Goal: Use online tool/utility: Utilize a website feature to perform a specific function

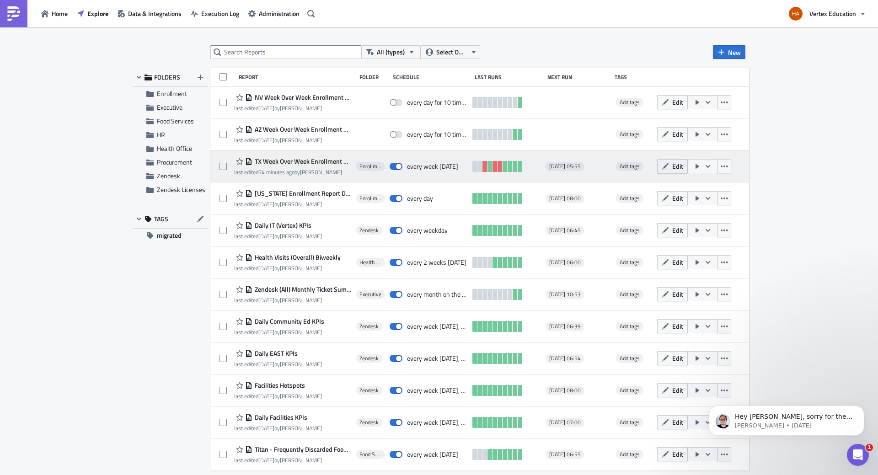
click at [687, 169] on button "Edit" at bounding box center [672, 166] width 31 height 14
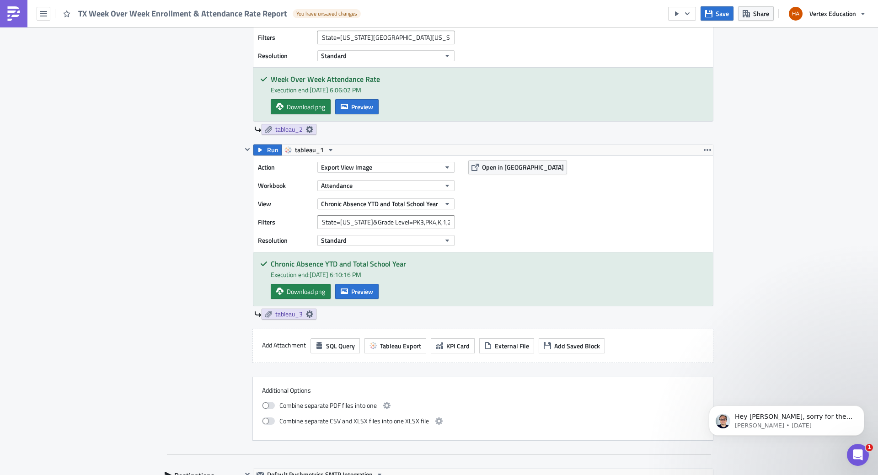
scroll to position [686, 0]
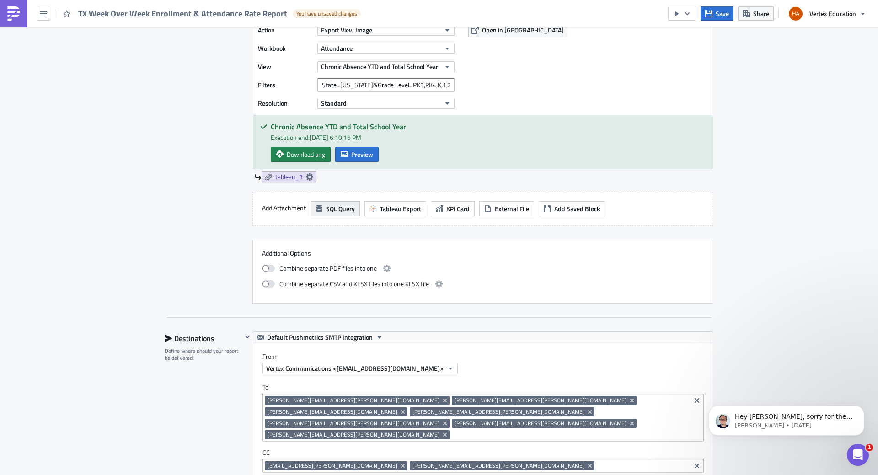
click at [335, 208] on span "SQL Query" at bounding box center [340, 209] width 29 height 10
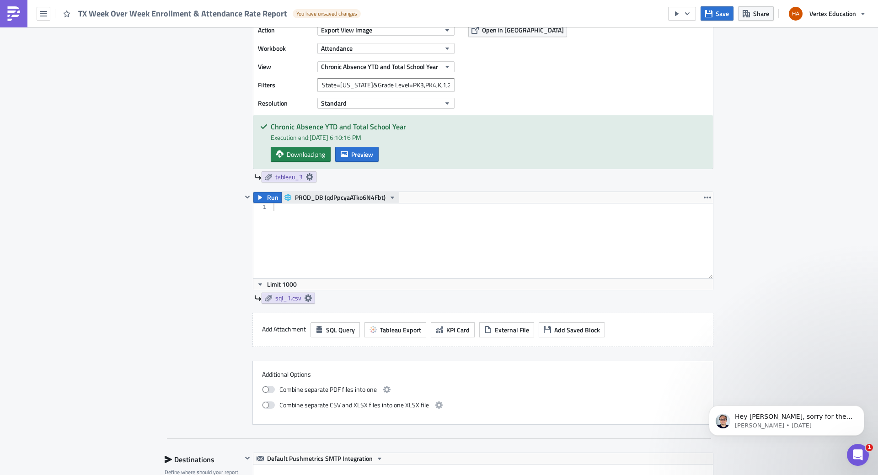
click at [389, 195] on icon "button" at bounding box center [392, 197] width 7 height 7
click at [419, 213] on div at bounding box center [492, 248] width 441 height 90
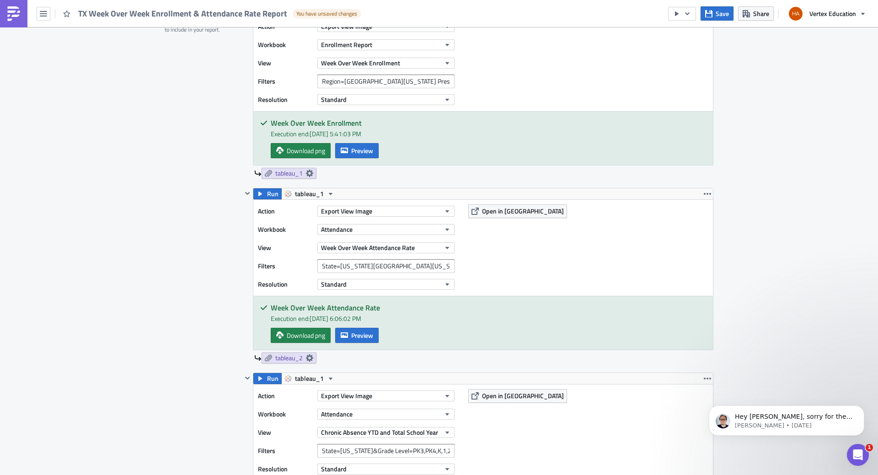
scroll to position [640, 0]
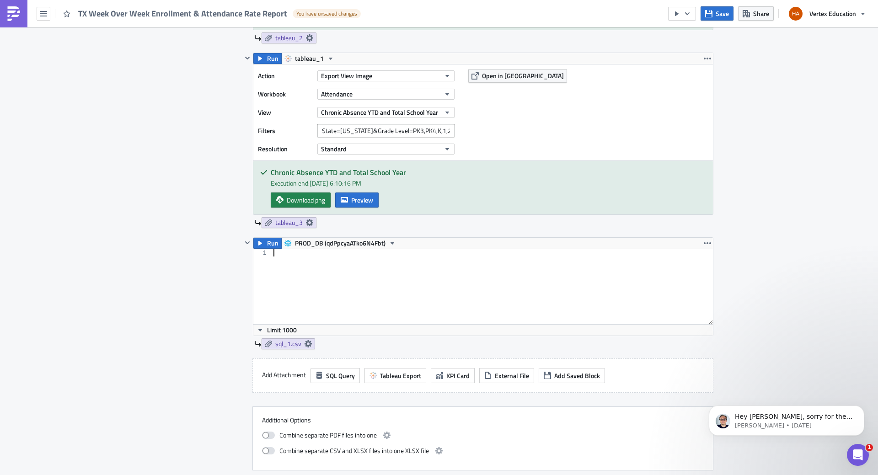
click at [272, 252] on div at bounding box center [492, 294] width 441 height 90
type textarea "s"
paste textarea "ORDER BY absence_pct DESC;"
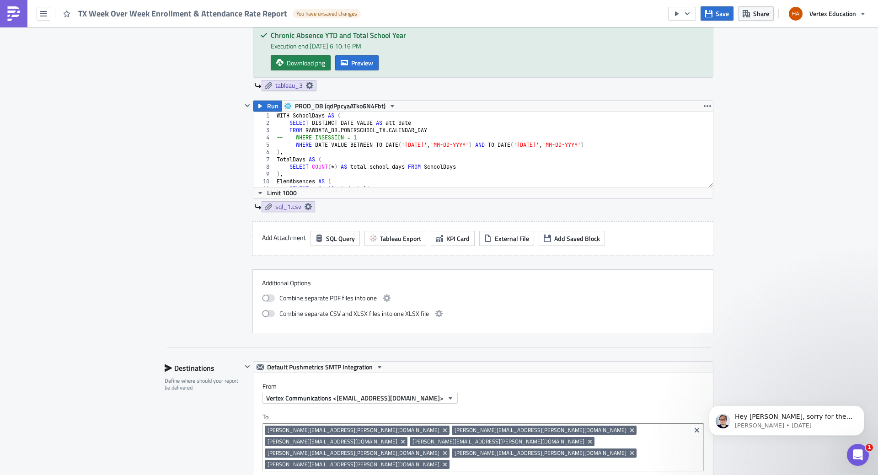
scroll to position [731, 0]
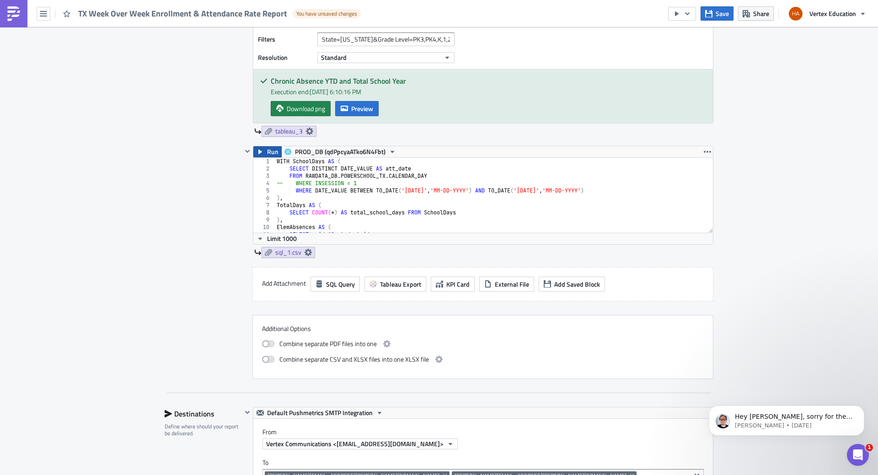
type textarea "ORDER BY absence_pct DESC"
click at [263, 149] on button "Run" at bounding box center [267, 151] width 28 height 11
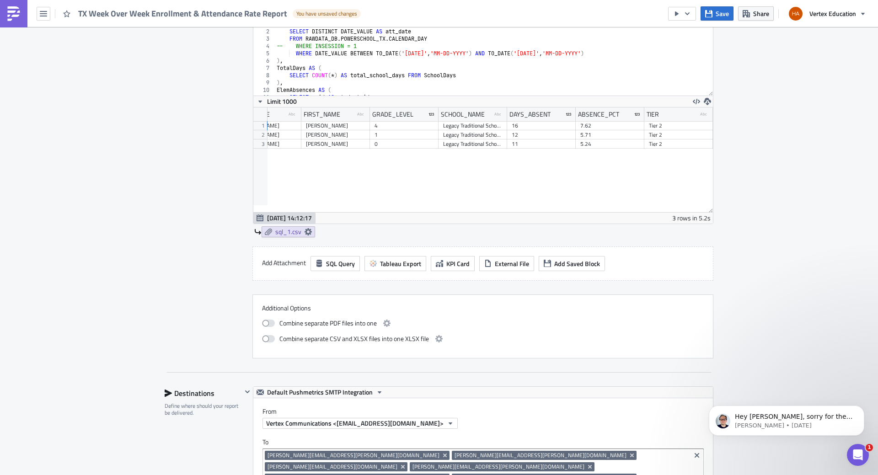
scroll to position [0, 0]
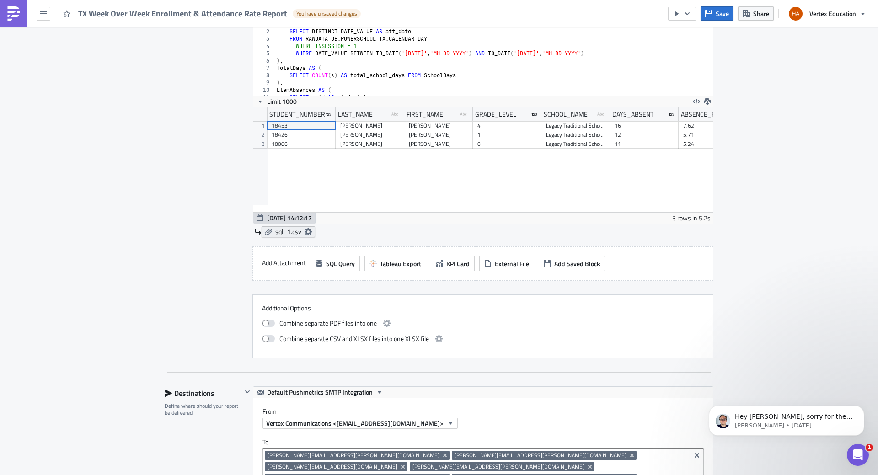
drag, startPoint x: 284, startPoint y: 233, endPoint x: 274, endPoint y: 234, distance: 10.5
click at [275, 234] on span "sql_1.csv" at bounding box center [288, 232] width 26 height 8
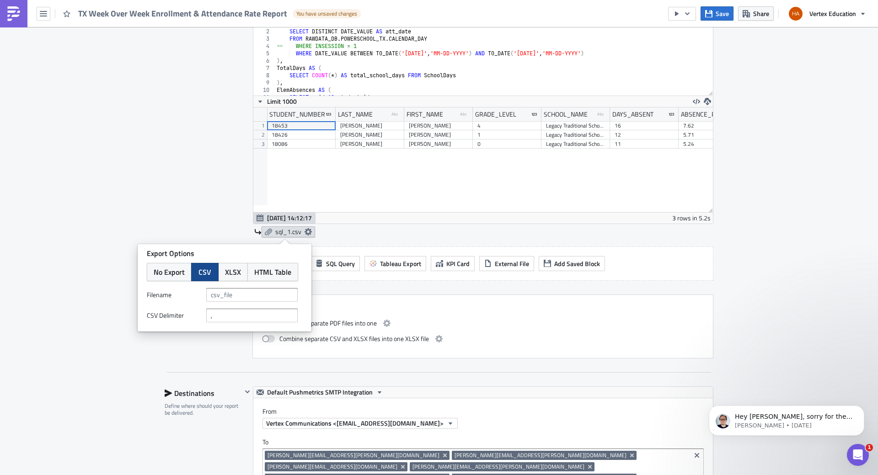
click at [305, 232] on icon at bounding box center [307, 231] width 7 height 7
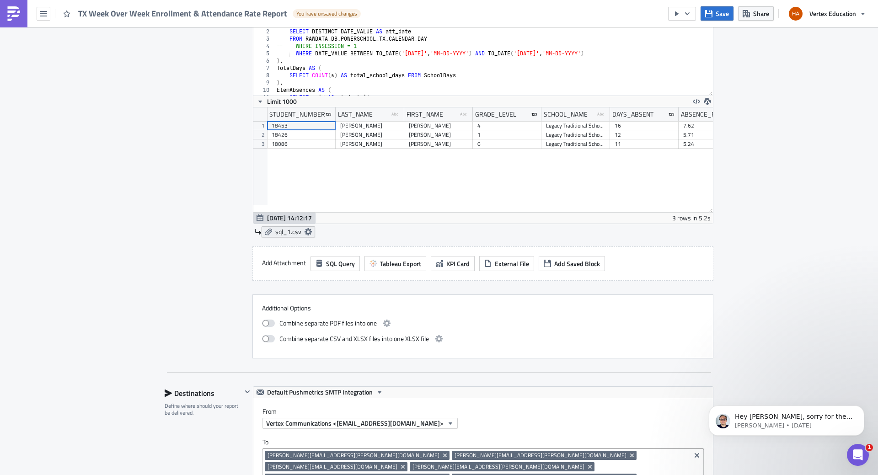
click at [305, 232] on icon at bounding box center [307, 231] width 7 height 7
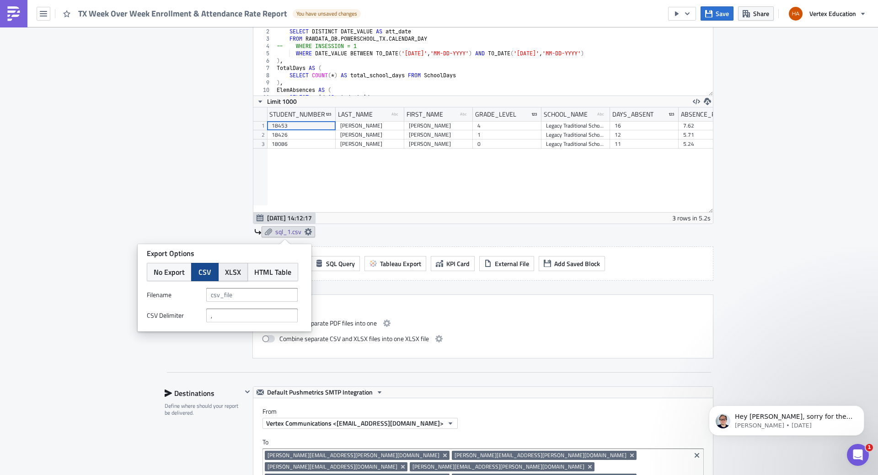
click at [233, 272] on span "XLSX" at bounding box center [233, 271] width 16 height 11
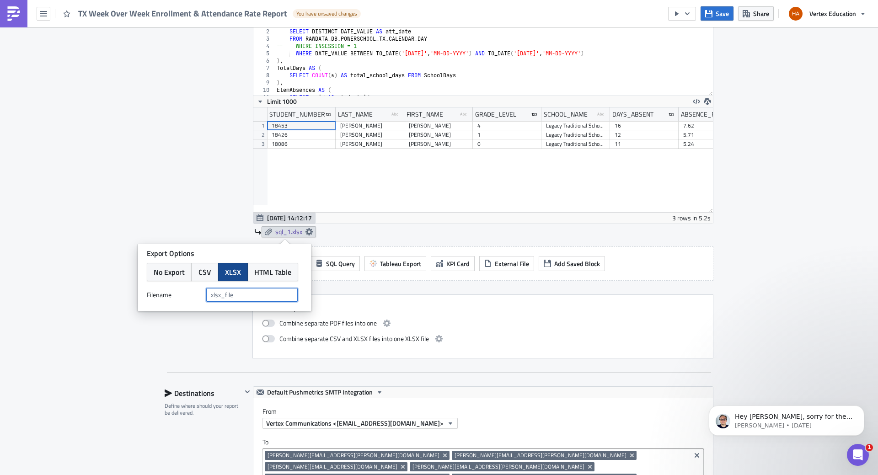
drag, startPoint x: 249, startPoint y: 295, endPoint x: 189, endPoint y: 288, distance: 60.8
click at [189, 288] on div "Filenam﻿e" at bounding box center [224, 295] width 155 height 14
type input "Tier2_Tier2"
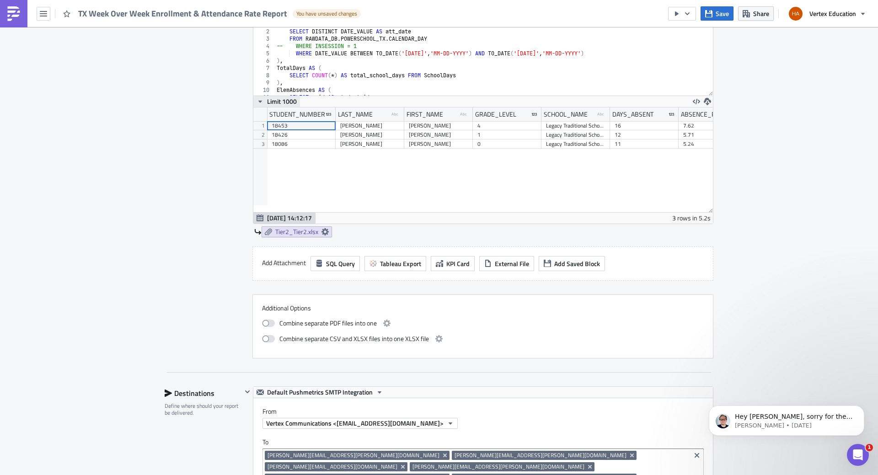
click at [258, 101] on icon "button" at bounding box center [260, 102] width 4 height 2
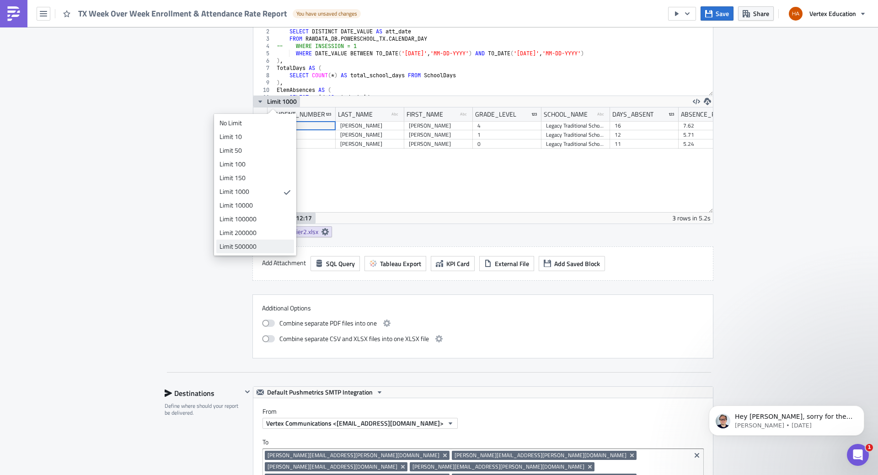
click at [247, 247] on div "Limit 500000" at bounding box center [253, 246] width 68 height 9
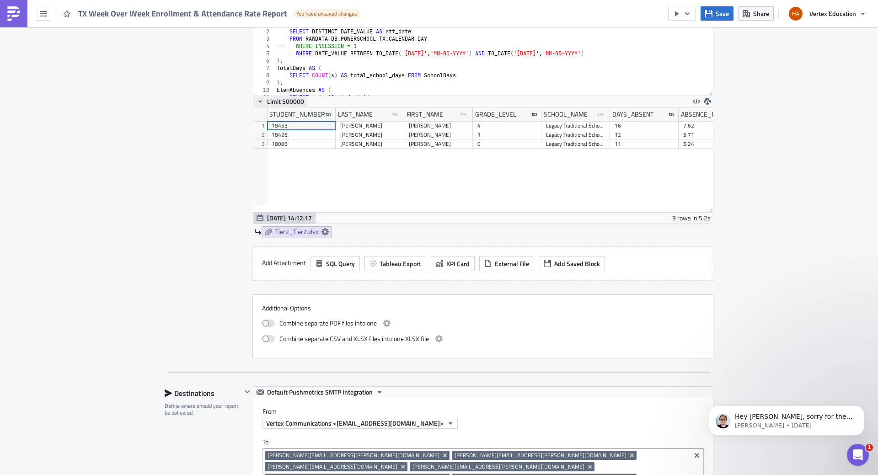
click at [256, 100] on icon "button" at bounding box center [259, 101] width 7 height 7
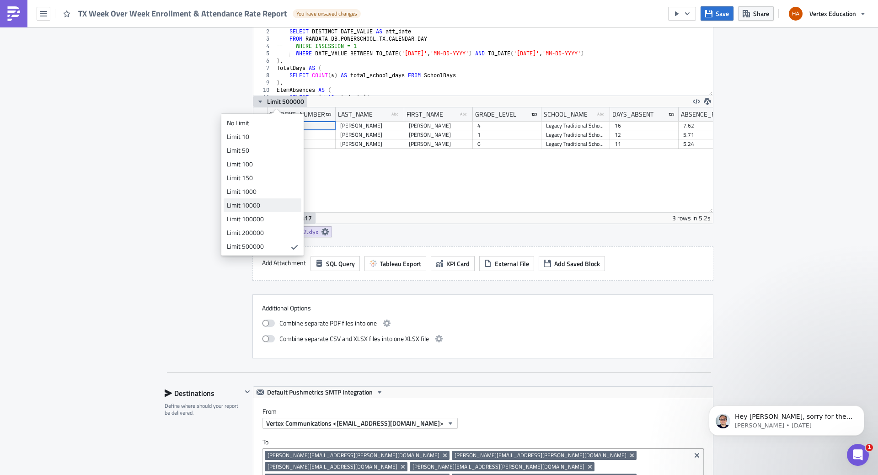
click at [238, 207] on div "Limit 10000" at bounding box center [261, 205] width 68 height 9
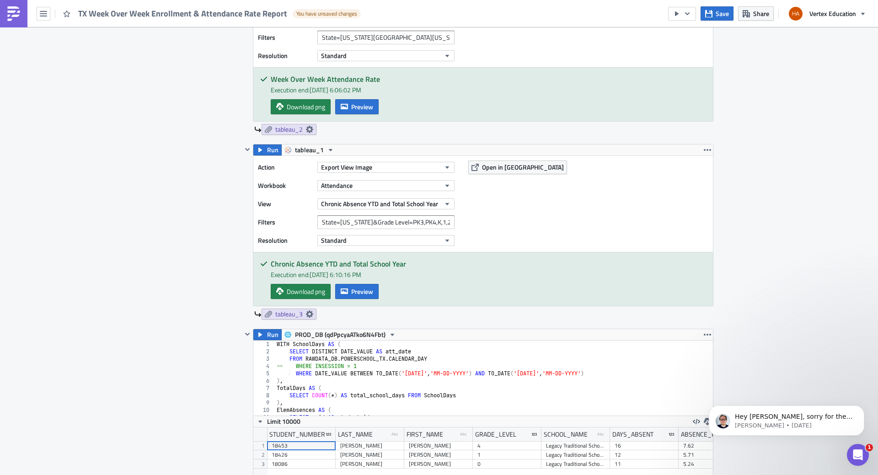
scroll to position [686, 0]
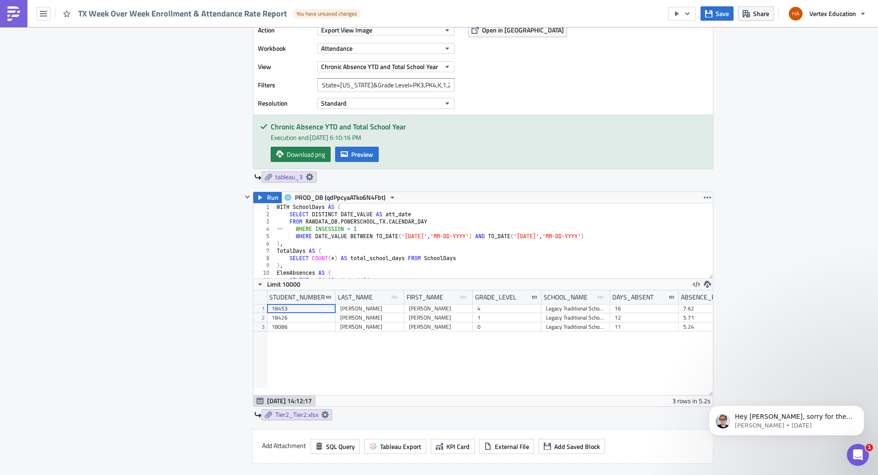
type textarea "TotalDays AS ("
click at [421, 251] on div "WITH SchoolDays AS ( SELECT DISTINCT DATE_VALUE AS att_date FROM RAWDATA_DB . P…" at bounding box center [490, 248] width 431 height 90
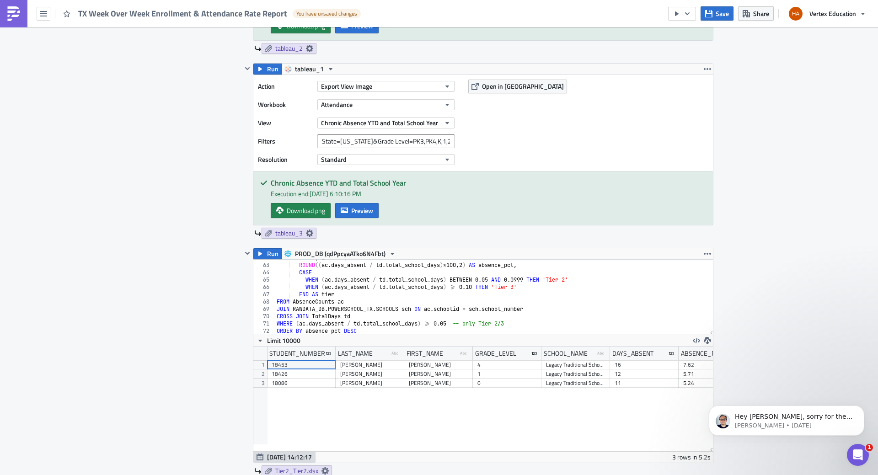
scroll to position [904, 0]
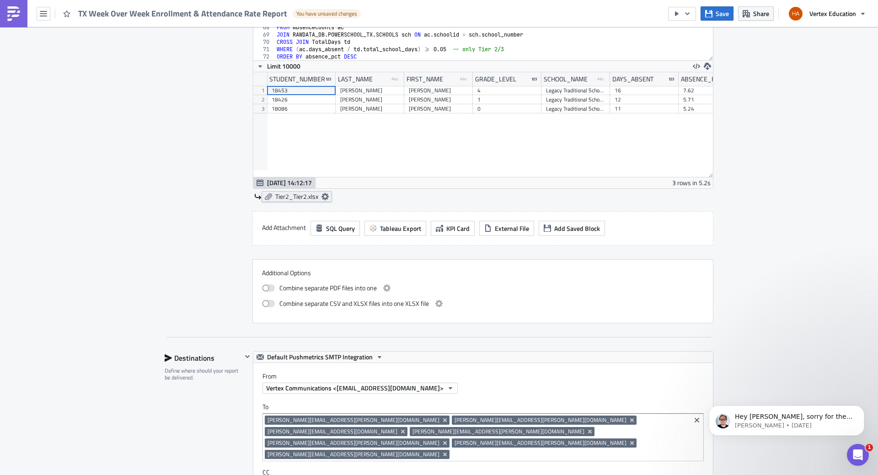
click at [322, 195] on icon at bounding box center [324, 196] width 7 height 7
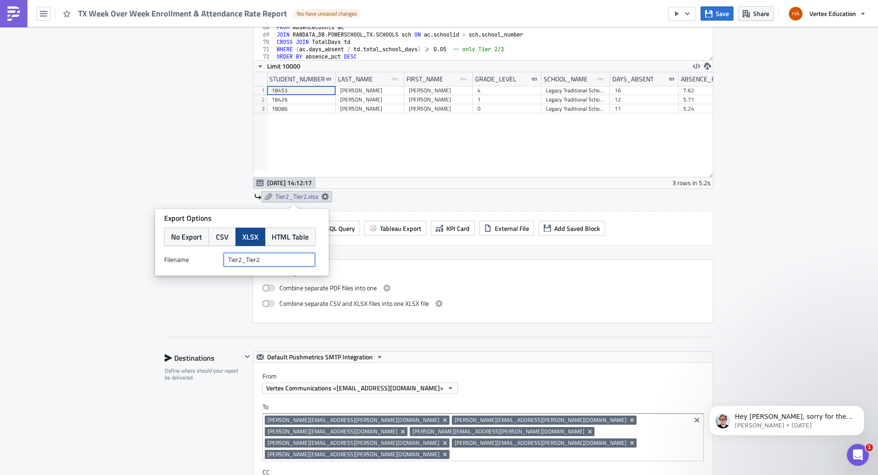
drag, startPoint x: 232, startPoint y: 261, endPoint x: 289, endPoint y: 261, distance: 57.1
click at [289, 261] on input "Tier2_Tier2" at bounding box center [269, 260] width 91 height 14
type input "TX_T2_[MEDICAL_DATA]_Attendance_List"
click at [442, 271] on label "Additional Options" at bounding box center [483, 273] width 442 height 8
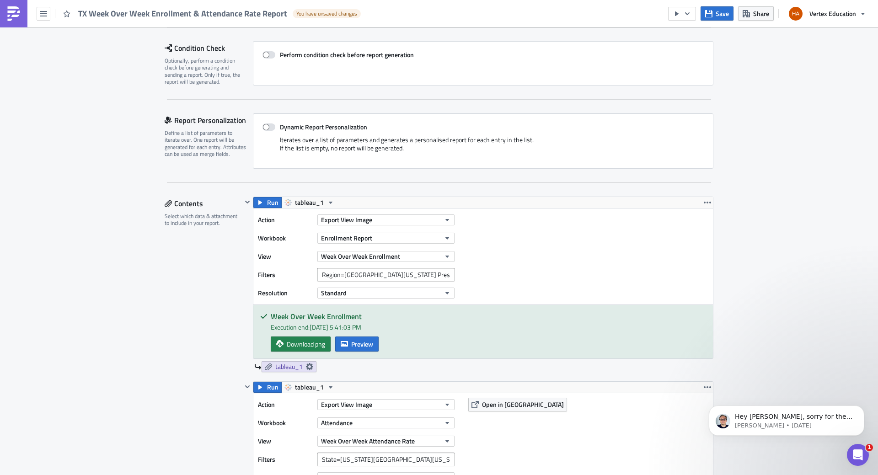
scroll to position [0, 0]
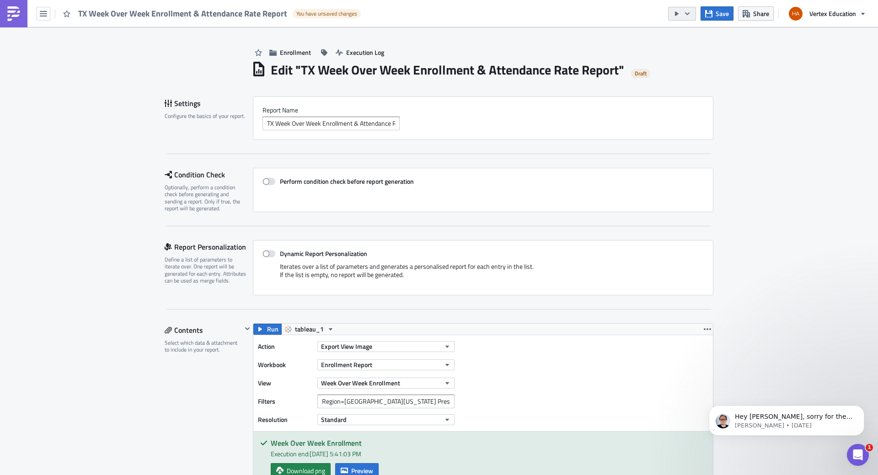
click at [688, 12] on icon "button" at bounding box center [686, 13] width 7 height 7
click at [685, 34] on div "Send Just to Me" at bounding box center [709, 36] width 71 height 9
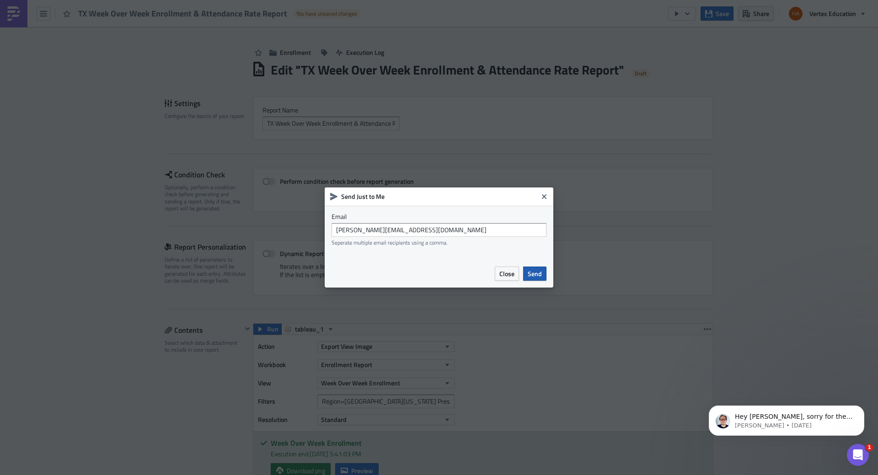
click at [534, 273] on span "Send" at bounding box center [535, 274] width 14 height 10
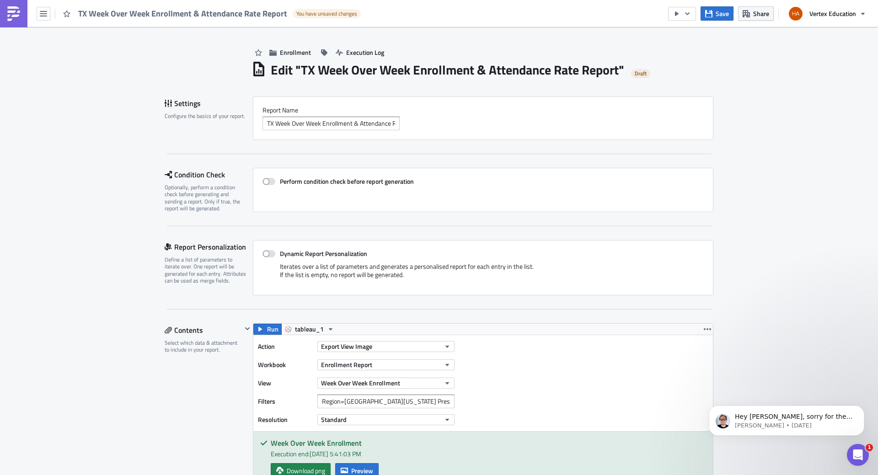
click at [722, 16] on span "Save" at bounding box center [721, 14] width 13 height 10
click at [687, 18] on button "button" at bounding box center [682, 14] width 28 height 14
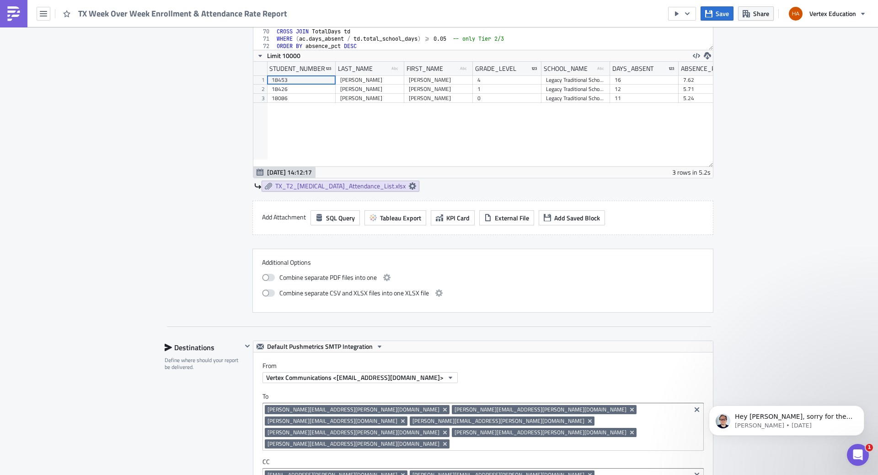
scroll to position [731, 0]
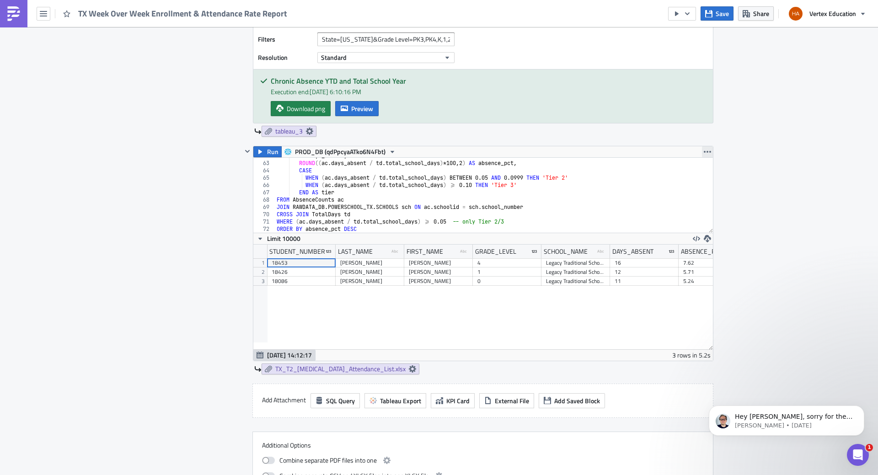
click at [703, 154] on icon "button" at bounding box center [706, 151] width 7 height 7
click at [748, 174] on div "Enrollment Execution Log Edit " TX Week Over Week Enrollment & Attendance Rate …" at bounding box center [439, 213] width 878 height 1834
click at [267, 149] on span "Run" at bounding box center [272, 151] width 11 height 11
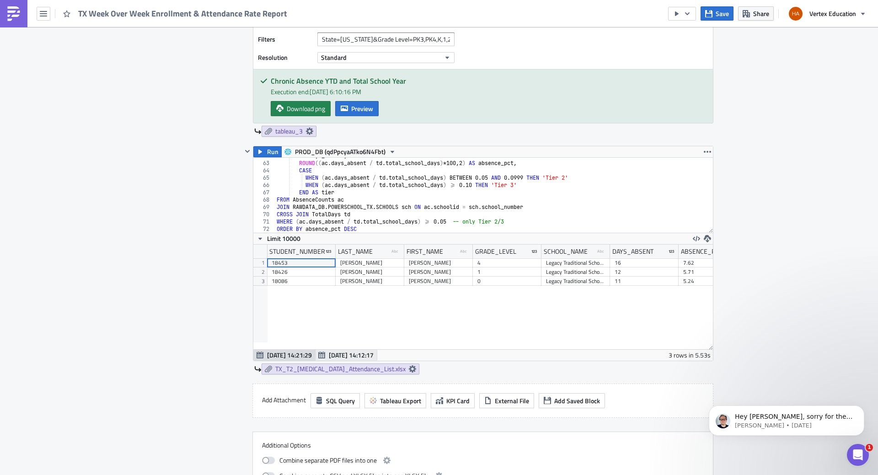
click at [346, 354] on span "[DATE] 14:12:17" at bounding box center [351, 355] width 45 height 10
click at [318, 357] on icon "button" at bounding box center [321, 355] width 7 height 7
click at [409, 368] on icon at bounding box center [412, 368] width 7 height 7
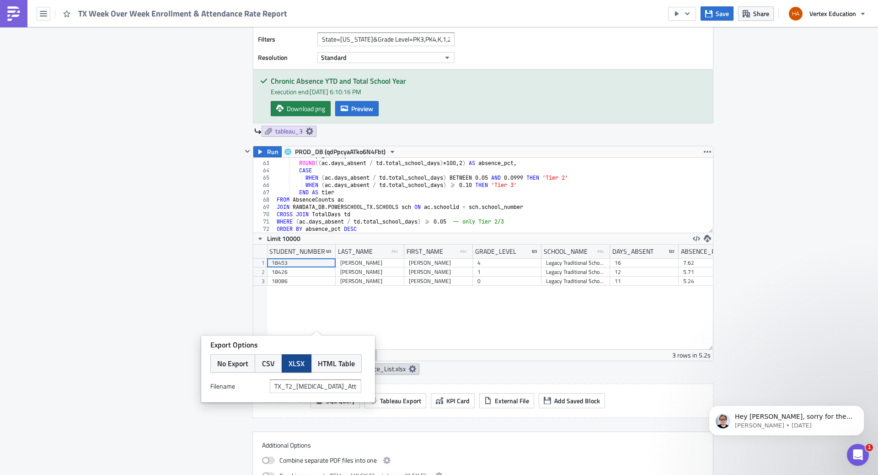
scroll to position [777, 0]
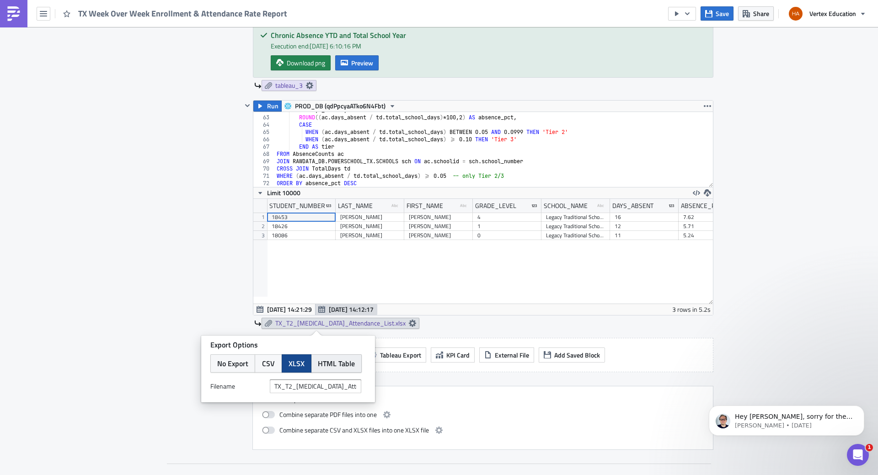
click at [346, 364] on span "HTML Table" at bounding box center [336, 363] width 37 height 11
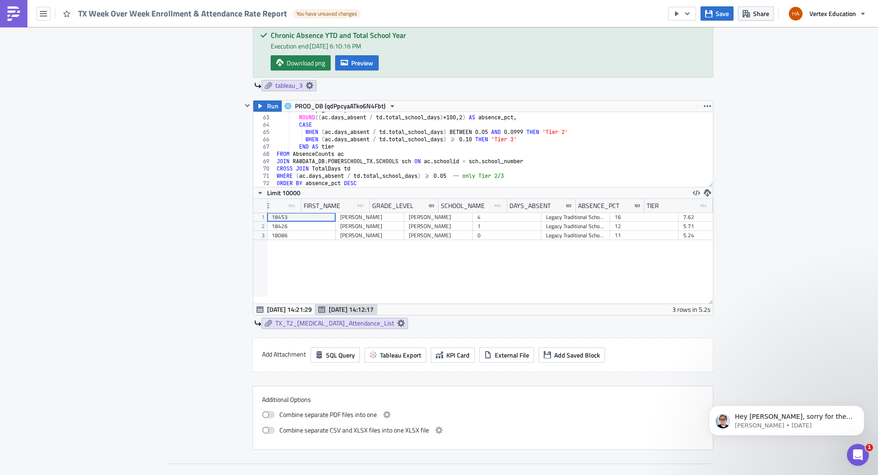
scroll to position [0, 0]
click at [397, 322] on icon at bounding box center [400, 323] width 7 height 7
click at [394, 247] on div "STUDENT_NUMBER LAST_NAME type-text Created with Sketch. FIRST_NAME type-text Cr…" at bounding box center [482, 251] width 459 height 105
click at [352, 323] on link "TX_T2_[MEDICAL_DATA]_Attendance_List" at bounding box center [334, 323] width 146 height 11
click at [408, 275] on div "STUDENT_NUMBER LAST_NAME type-text Created with Sketch. FIRST_NAME type-text Cr…" at bounding box center [482, 251] width 459 height 105
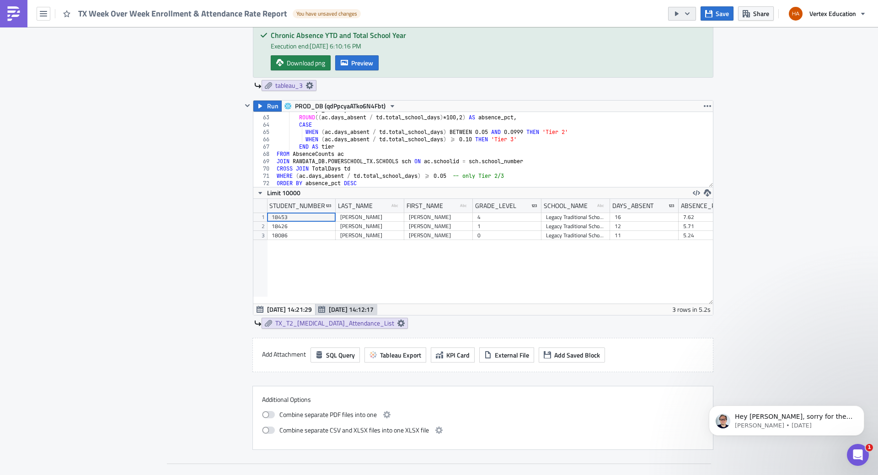
click at [687, 12] on icon "button" at bounding box center [686, 13] width 7 height 7
click at [688, 36] on div "Send Just to Me" at bounding box center [709, 36] width 71 height 9
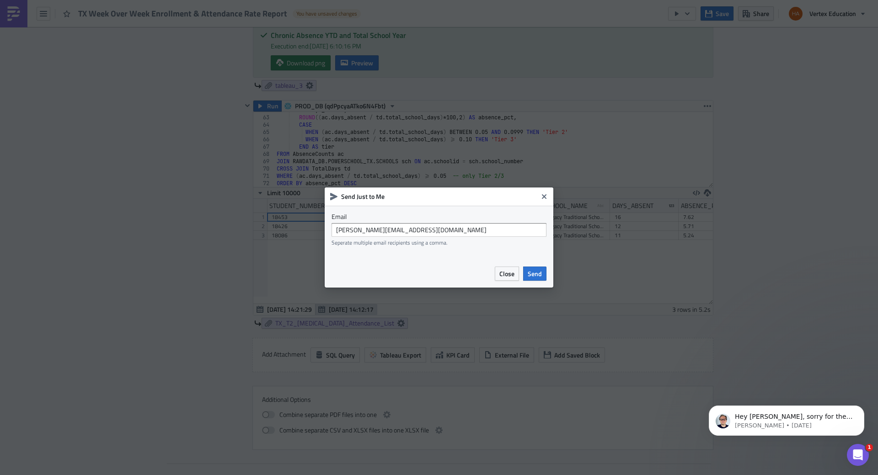
click at [535, 275] on span "Send" at bounding box center [535, 274] width 14 height 10
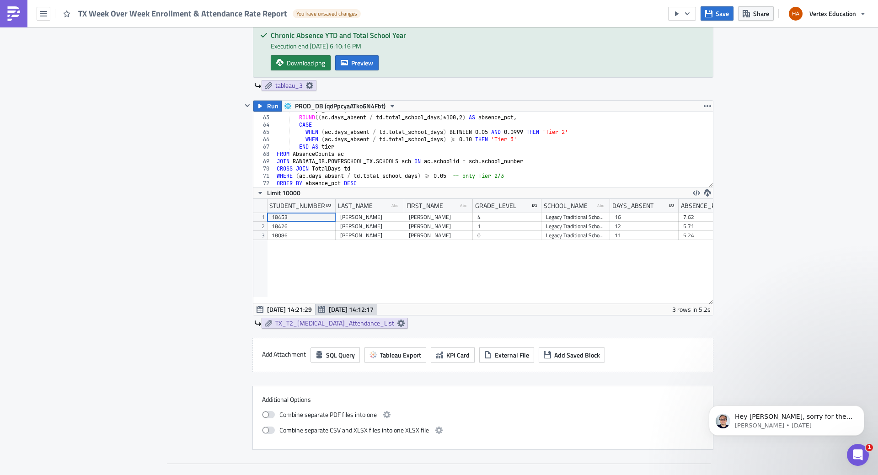
click at [855, 84] on div "Enrollment Execution Log Edit " TX Week Over Week Enrollment & Attendance Rate …" at bounding box center [439, 167] width 878 height 1834
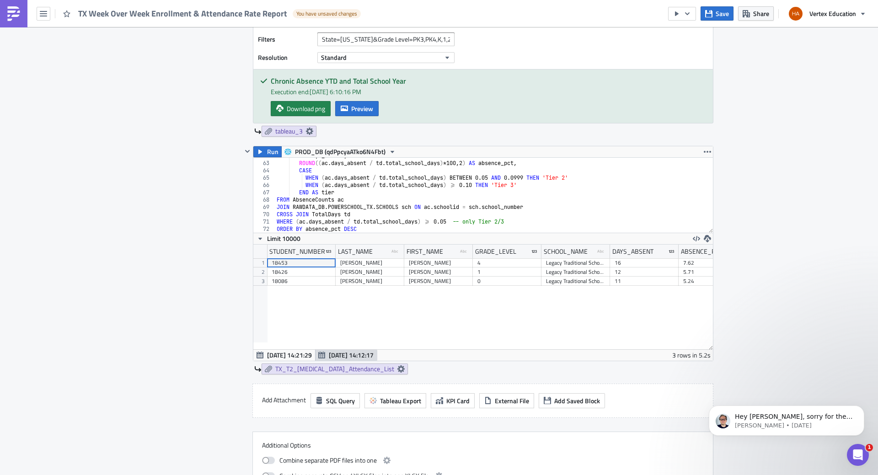
scroll to position [777, 0]
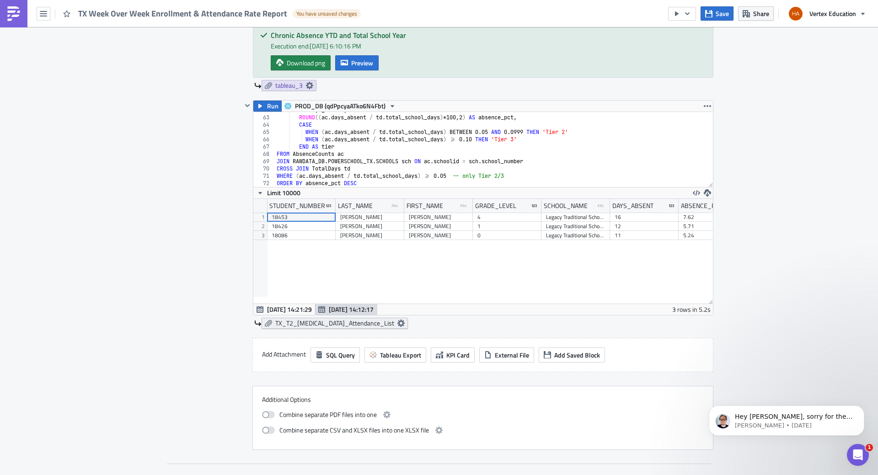
click at [397, 322] on icon at bounding box center [400, 323] width 7 height 7
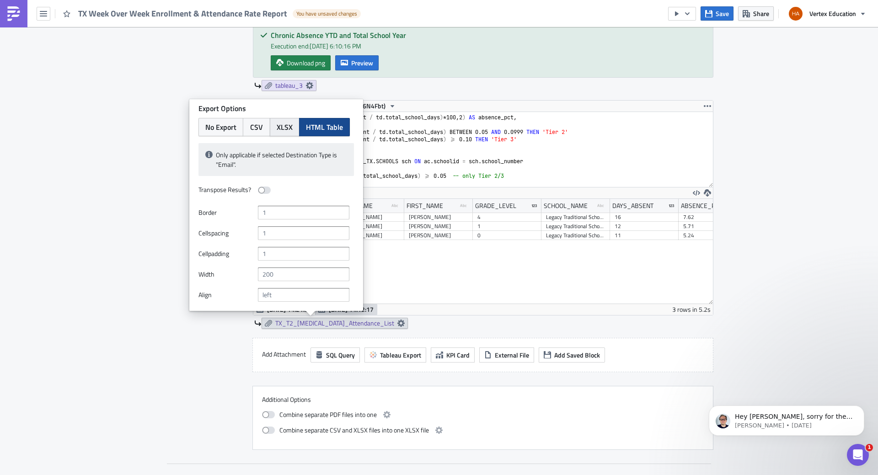
click at [287, 127] on span "XLSX" at bounding box center [285, 127] width 16 height 11
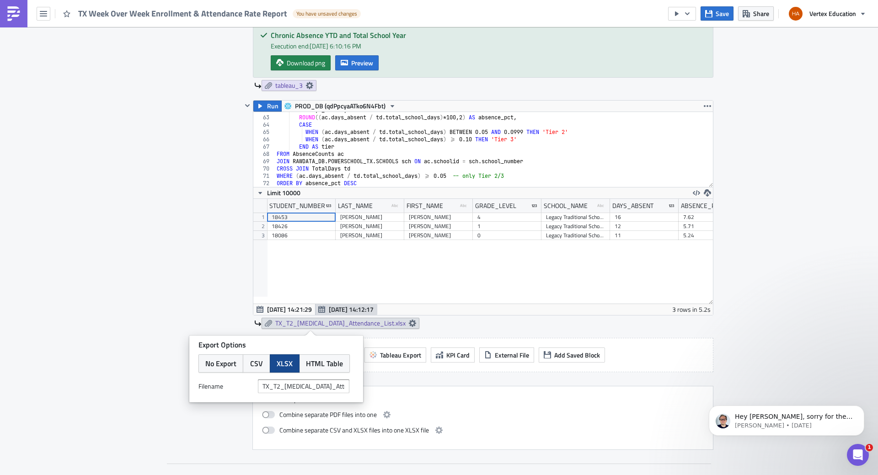
click at [759, 318] on div "Enrollment Execution Log Edit " TX Week Over Week Enrollment & Attendance Rate …" at bounding box center [439, 167] width 878 height 1834
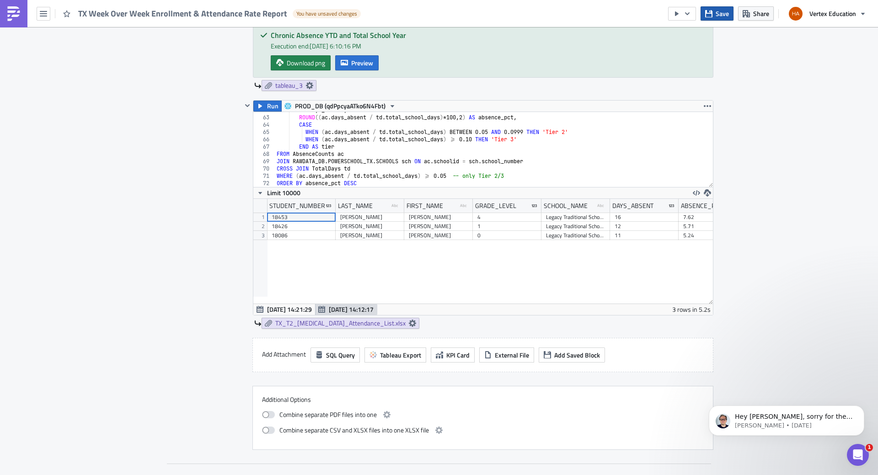
click at [717, 9] on span "Save" at bounding box center [721, 14] width 13 height 10
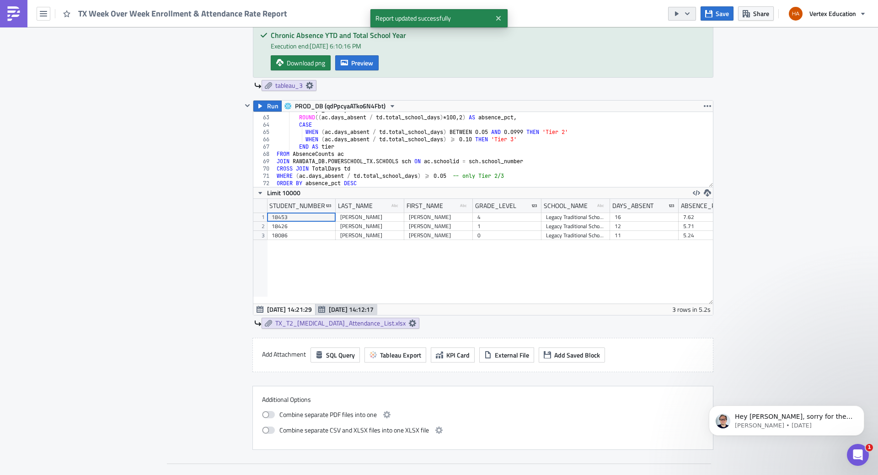
click at [689, 16] on icon "button" at bounding box center [686, 13] width 7 height 7
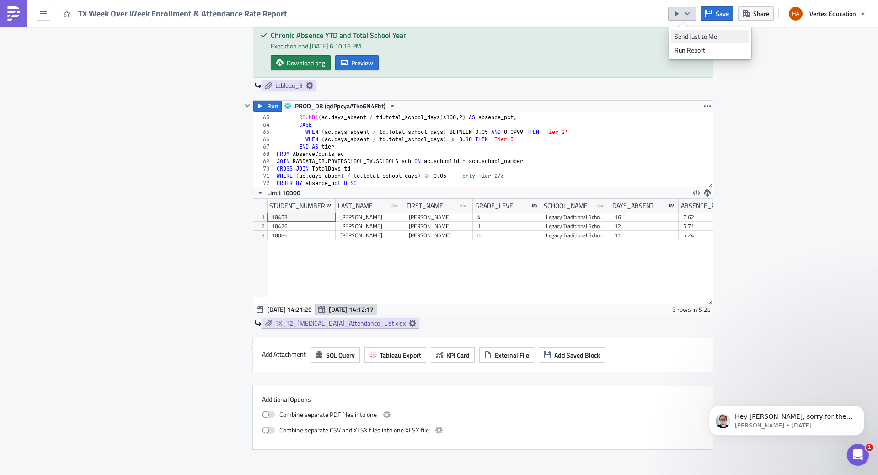
click at [697, 37] on div "Send Just to Me" at bounding box center [709, 36] width 71 height 9
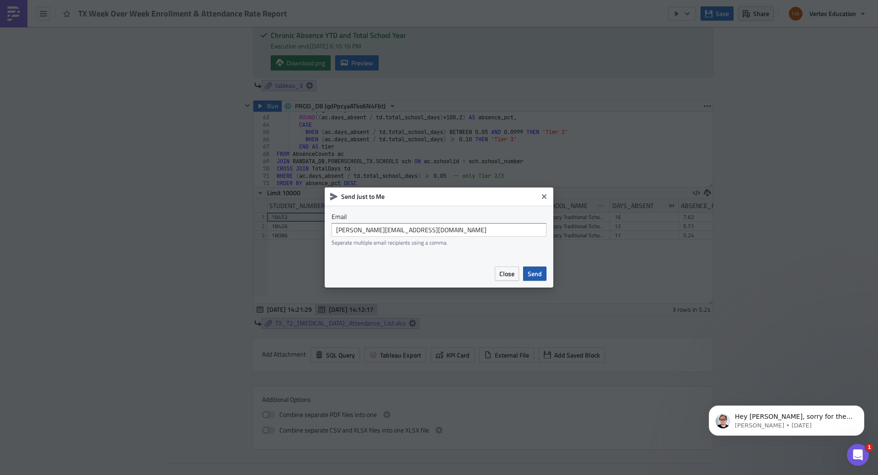
click at [528, 274] on span "Send" at bounding box center [535, 274] width 14 height 10
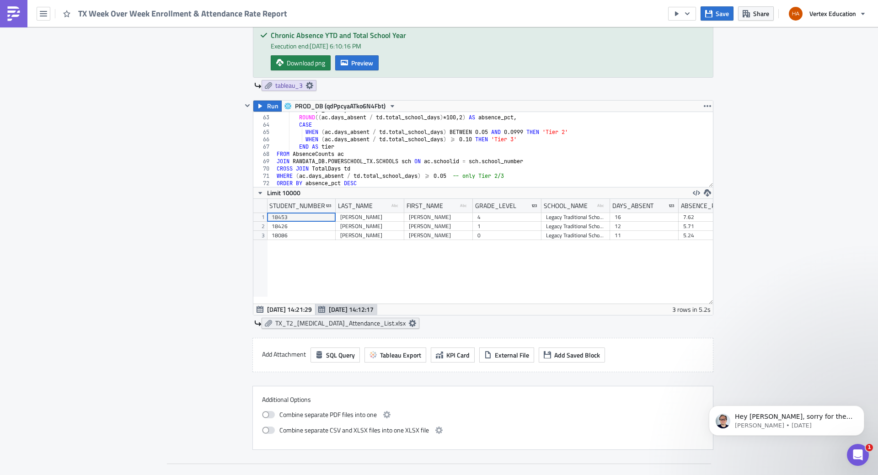
click at [409, 321] on icon at bounding box center [412, 323] width 7 height 7
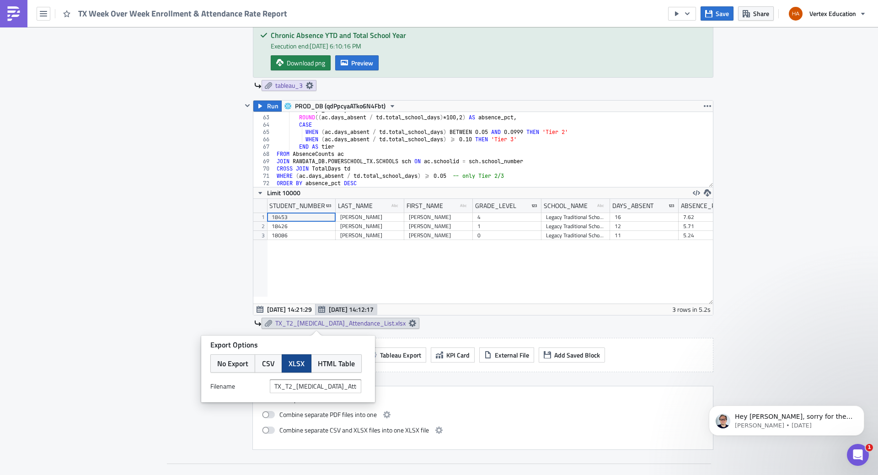
click at [714, 322] on div "Enrollment Execution Log Edit " TX Week Over Week Enrollment & Attendance Rate …" at bounding box center [438, 167] width 567 height 1834
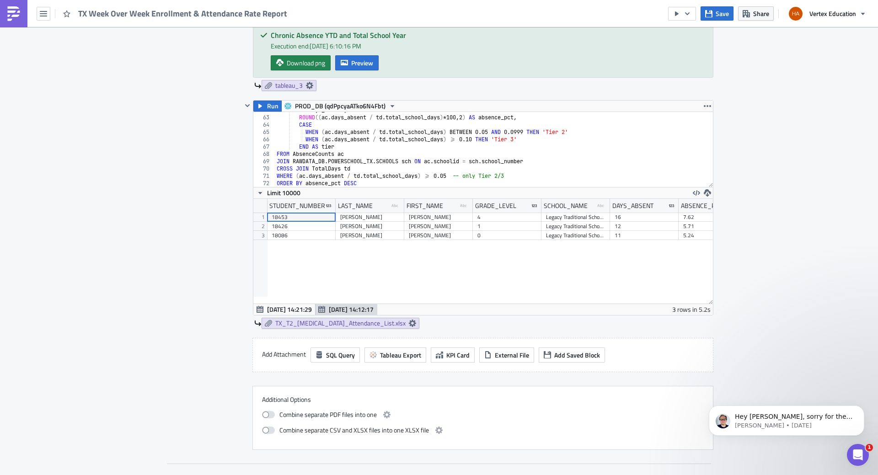
click at [734, 235] on div "Enrollment Execution Log Edit " TX Week Over Week Enrollment & Attendance Rate …" at bounding box center [439, 167] width 878 height 1834
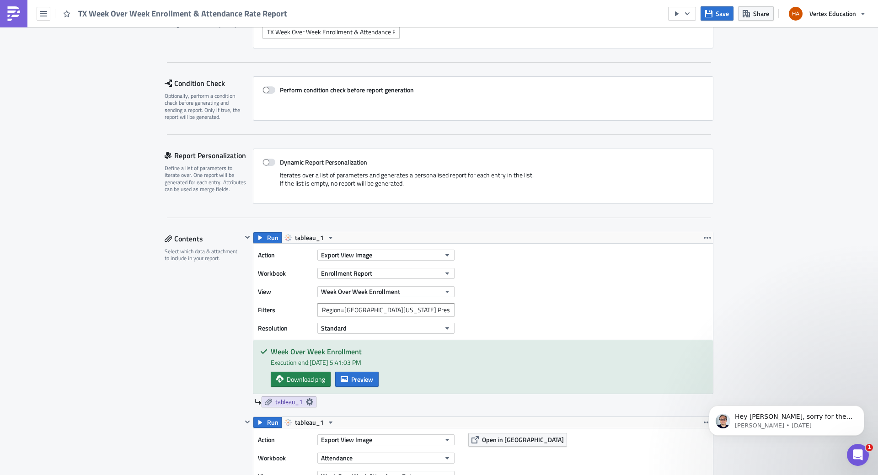
scroll to position [0, 0]
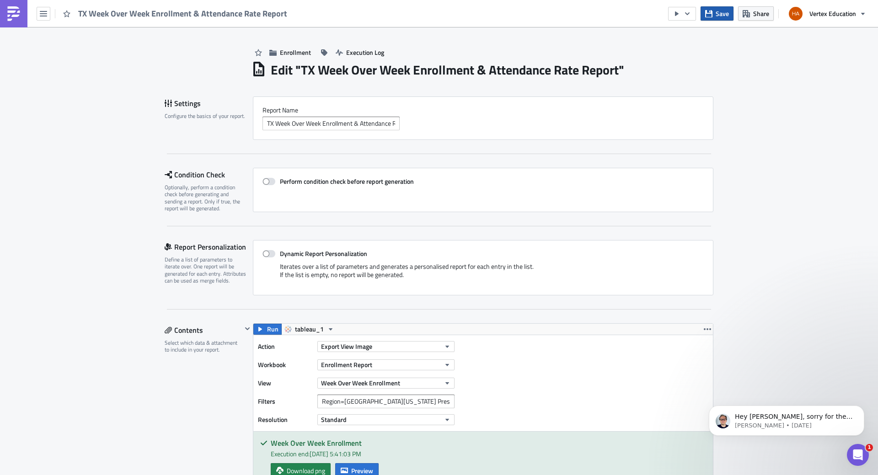
click at [719, 16] on span "Save" at bounding box center [721, 14] width 13 height 10
click at [48, 16] on button "button" at bounding box center [44, 14] width 14 height 14
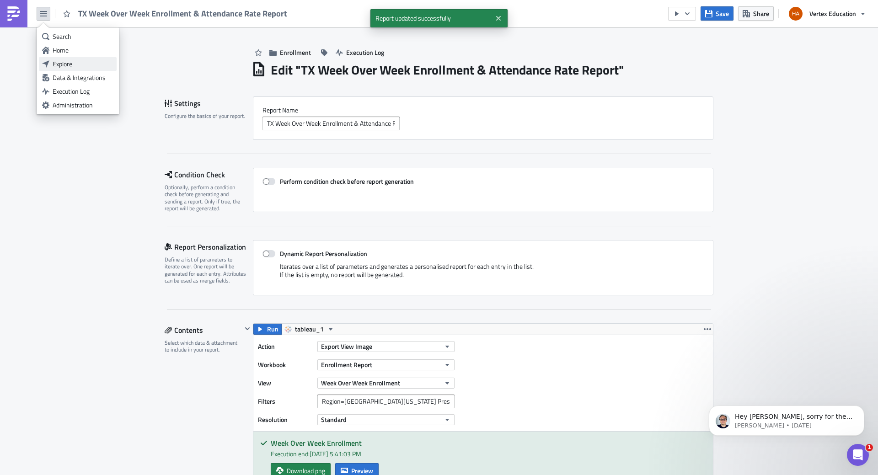
click at [57, 67] on div "Explore" at bounding box center [83, 63] width 61 height 9
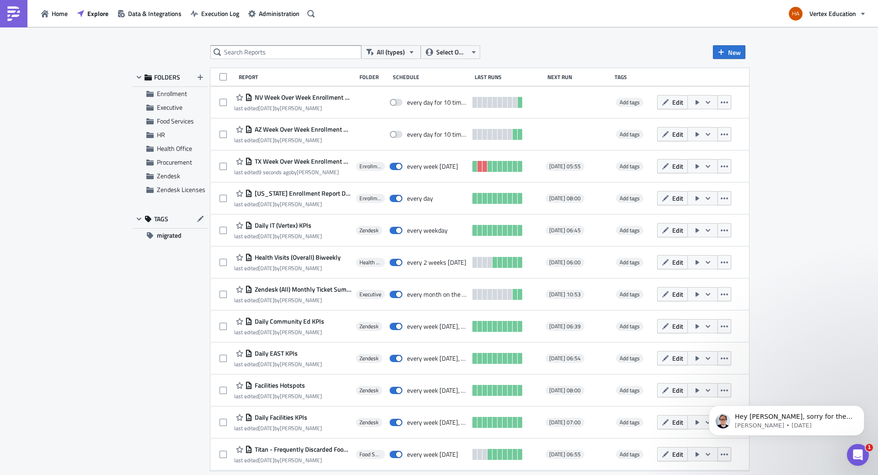
click at [830, 56] on div "All (types) Select Owner New FOLDERS Enrollment Executive Food Services HR Heal…" at bounding box center [439, 251] width 878 height 449
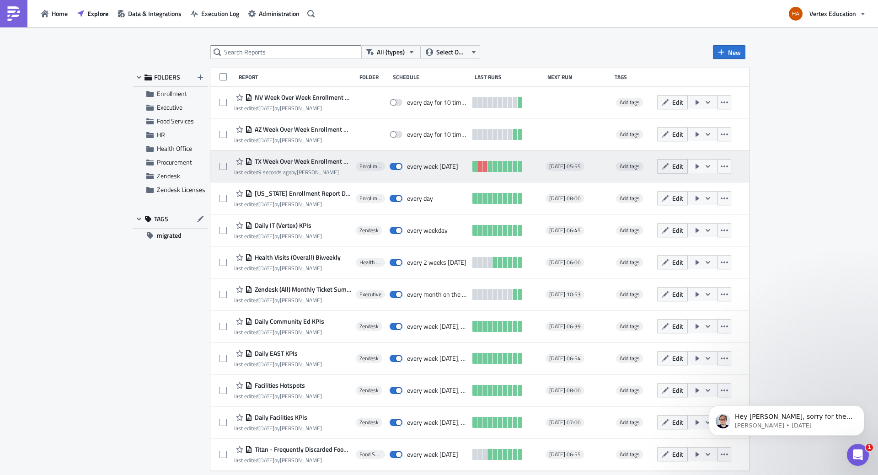
click at [687, 167] on button "Edit" at bounding box center [672, 166] width 31 height 14
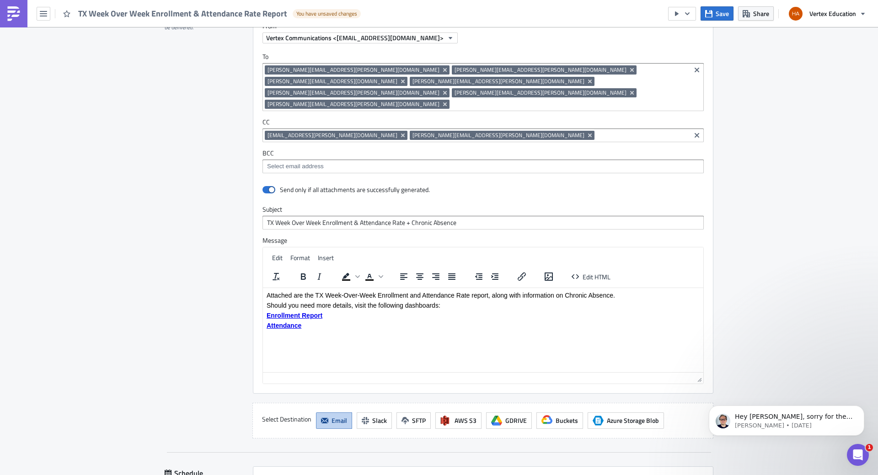
scroll to position [1362, 0]
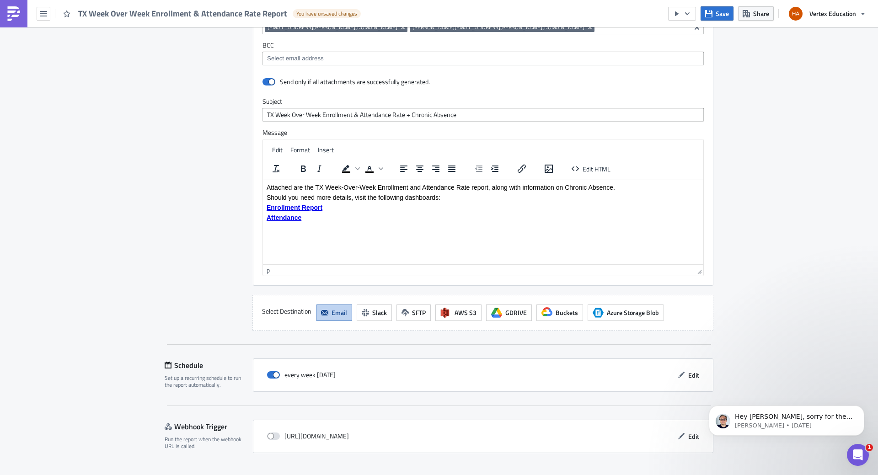
click at [626, 190] on p "Attached are the TX Week-Over-Week Enrollment and Attendance Rate report, along…" at bounding box center [482, 186] width 433 height 7
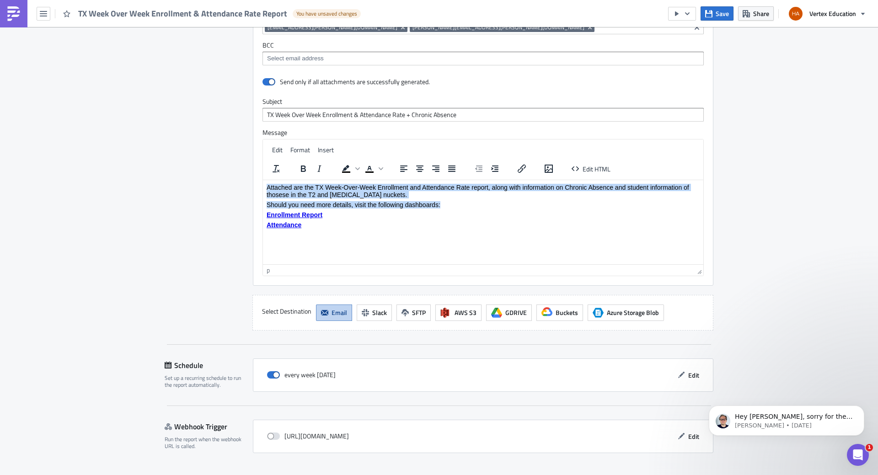
drag, startPoint x: 266, startPoint y: 187, endPoint x: 455, endPoint y: 201, distance: 189.7
click at [455, 201] on body "Attached are the TX Week-Over-Week Enrollment and Attendance Rate report, along…" at bounding box center [482, 210] width 433 height 55
copy body "Attached are the TX Week-Over-Week Enrollment and Attendance Rate report, along…"
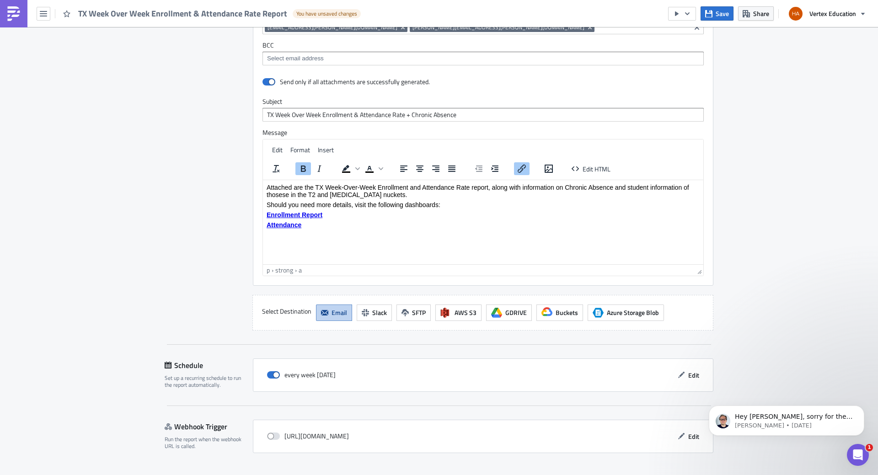
click at [580, 215] on p "Enrollment Report" at bounding box center [482, 214] width 433 height 7
drag, startPoint x: 616, startPoint y: 188, endPoint x: 650, endPoint y: 186, distance: 33.4
click at [650, 186] on p "Attached are the TX Week-Over-Week Enrollment and Attendance Rate report, along…" at bounding box center [482, 190] width 433 height 15
drag, startPoint x: 616, startPoint y: 187, endPoint x: 362, endPoint y: 192, distance: 254.2
click at [362, 192] on p "Attached are the TX Week-Over-Week Enrollment and Attendance Rate report, along…" at bounding box center [482, 190] width 433 height 15
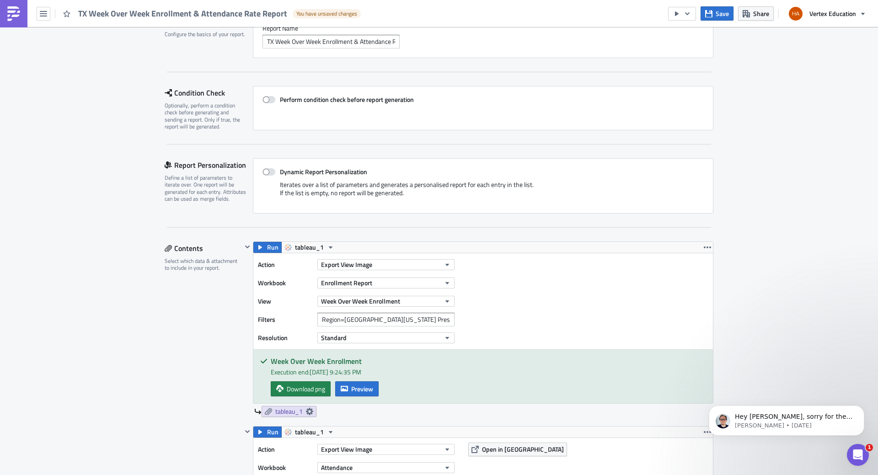
scroll to position [0, 0]
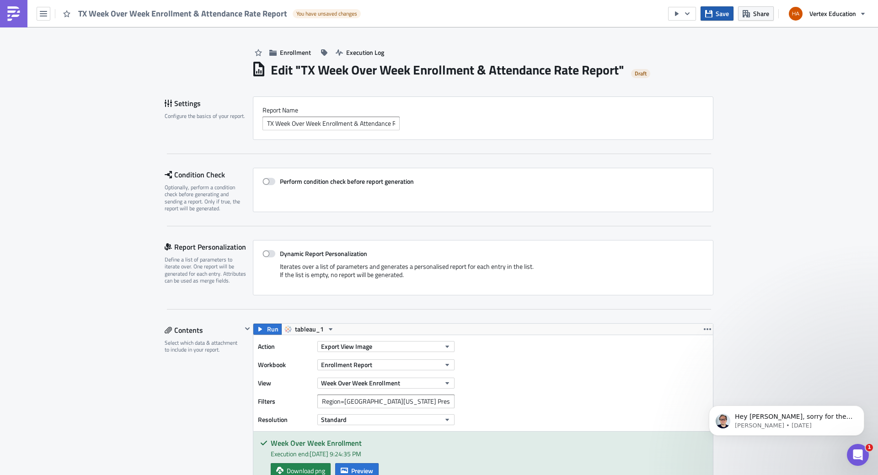
click at [725, 14] on span "Save" at bounding box center [721, 14] width 13 height 10
